Goal: Task Accomplishment & Management: Use online tool/utility

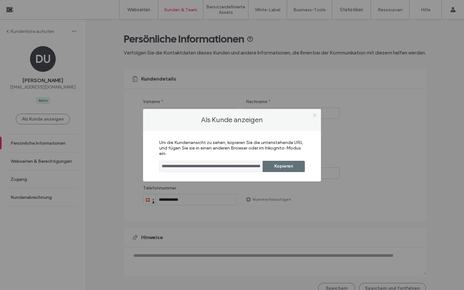
click at [315, 117] on icon at bounding box center [315, 115] width 5 height 5
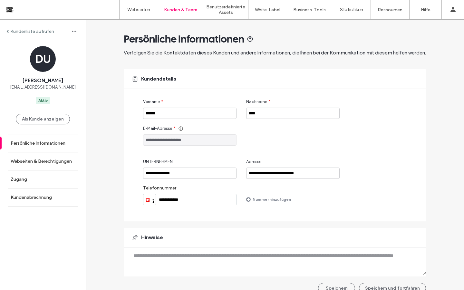
click at [30, 33] on label "Kundenliste aufrufen" at bounding box center [32, 31] width 44 height 5
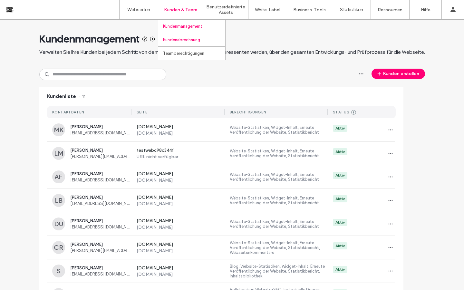
click at [182, 37] on label "Kundenabrechnung" at bounding box center [181, 39] width 37 height 5
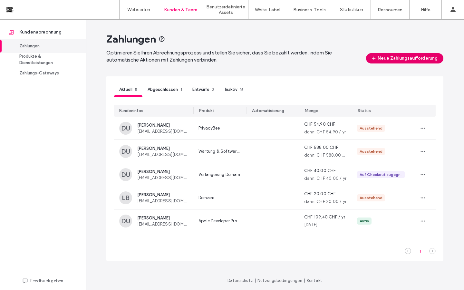
click at [401, 63] on button "Neue Zahlungsaufforderung" at bounding box center [404, 58] width 77 height 10
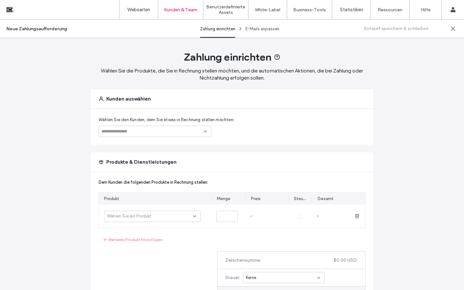
click at [193, 129] on input at bounding box center [153, 131] width 102 height 5
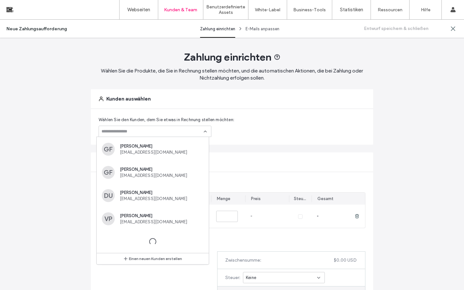
scroll to position [139, 0]
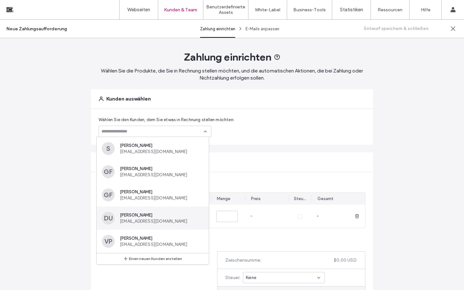
click at [144, 220] on span "[EMAIL_ADDRESS][DOMAIN_NAME]" at bounding box center [160, 221] width 81 height 5
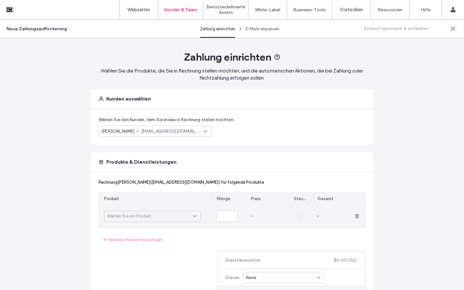
click at [189, 215] on div "Wählen Sie ein Produkt" at bounding box center [150, 216] width 86 height 6
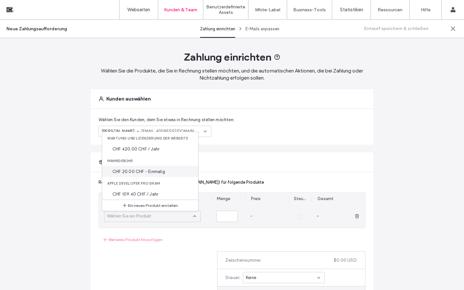
click at [152, 172] on span "CHF 20.00 CHF - Einmalig" at bounding box center [139, 171] width 53 height 6
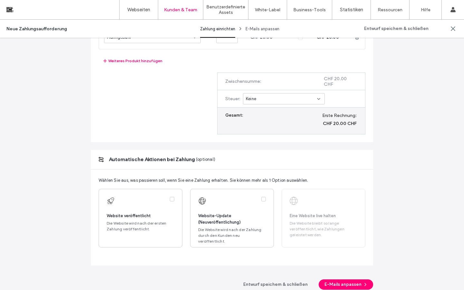
scroll to position [233, 0]
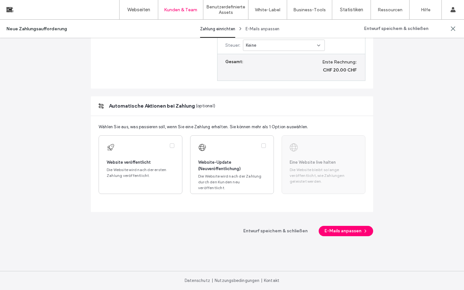
click at [312, 172] on span "Die Website bleibt so lange veröffentlicht, wie Zahlungen geleistet werden." at bounding box center [324, 175] width 68 height 17
